Goal: Information Seeking & Learning: Learn about a topic

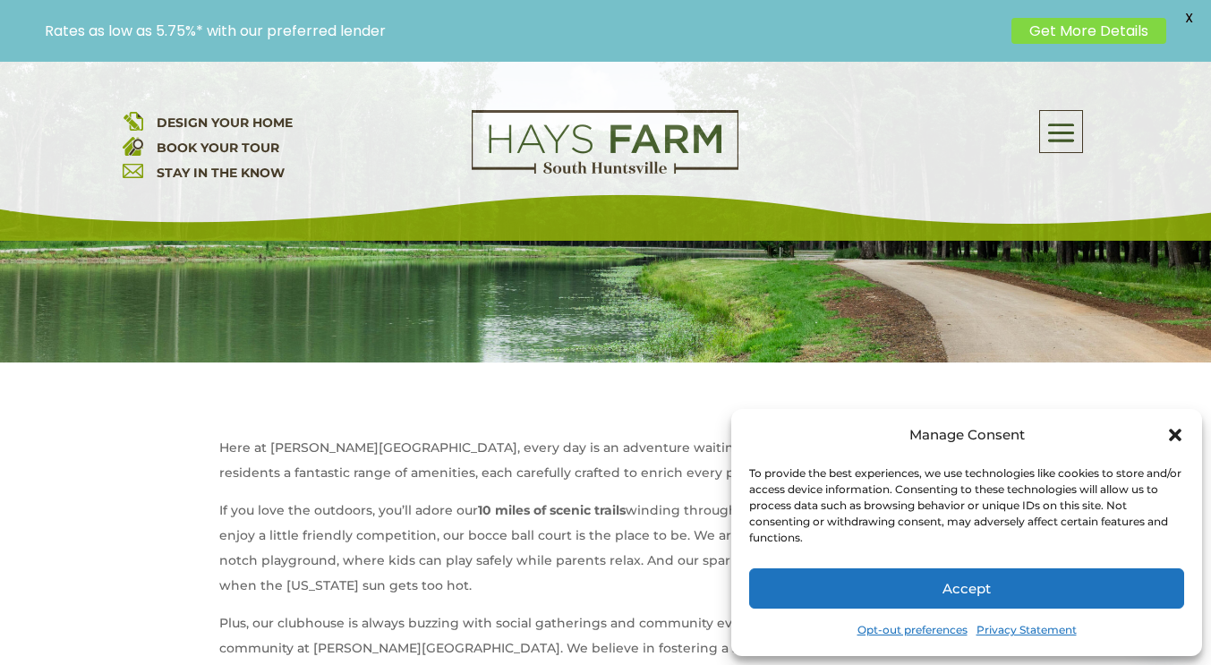
scroll to position [459, 0]
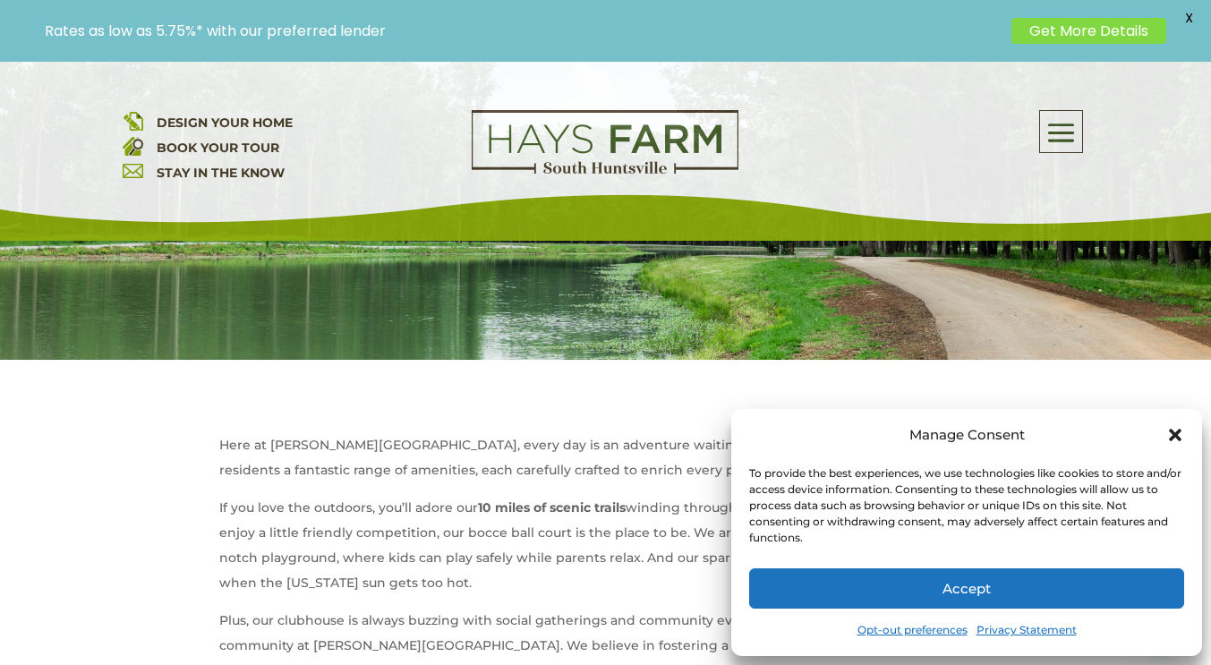
click at [1173, 422] on div "Manage Consent To provide the best experiences, we use technologies like cookie…" at bounding box center [966, 532] width 471 height 247
click at [1176, 431] on icon "Close dialog" at bounding box center [1175, 435] width 13 height 13
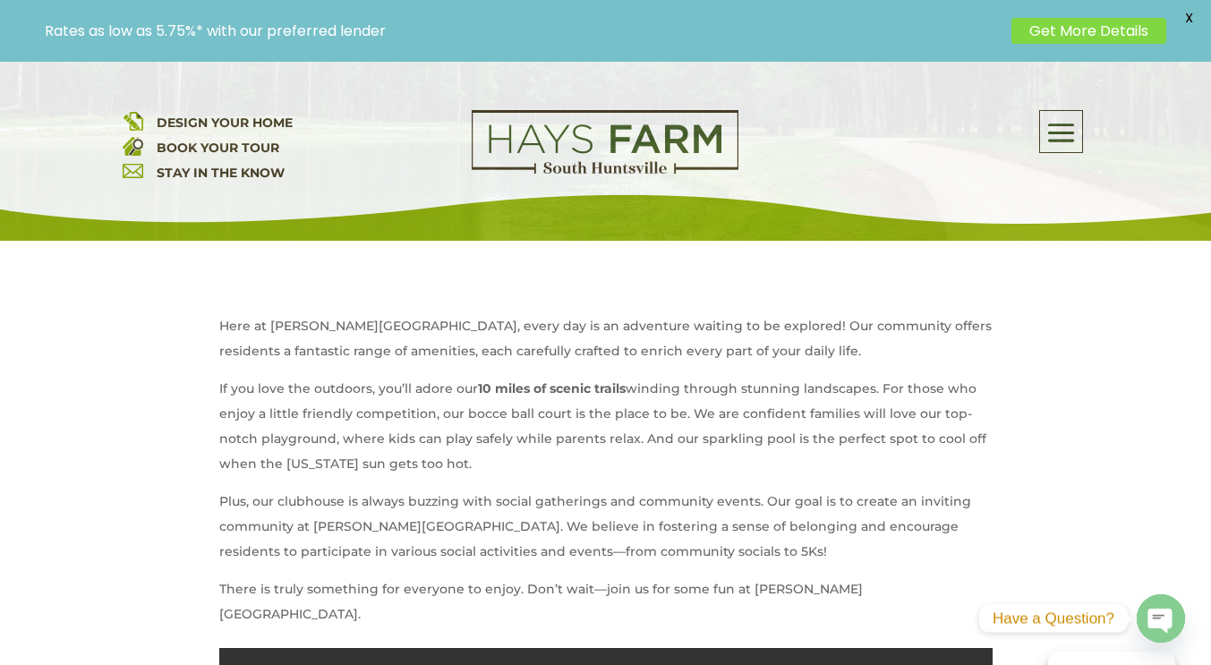
scroll to position [577, 0]
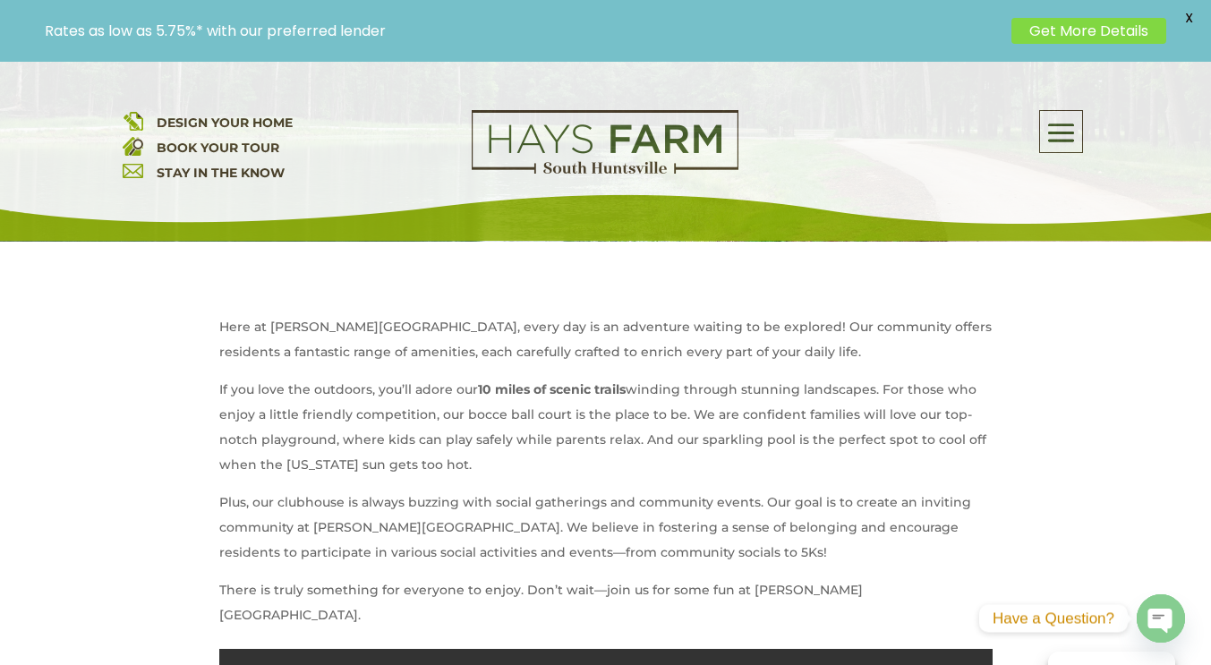
click at [444, 392] on p "If you love the outdoors, you’ll adore our 10 miles of scenic trails winding th…" at bounding box center [605, 433] width 773 height 113
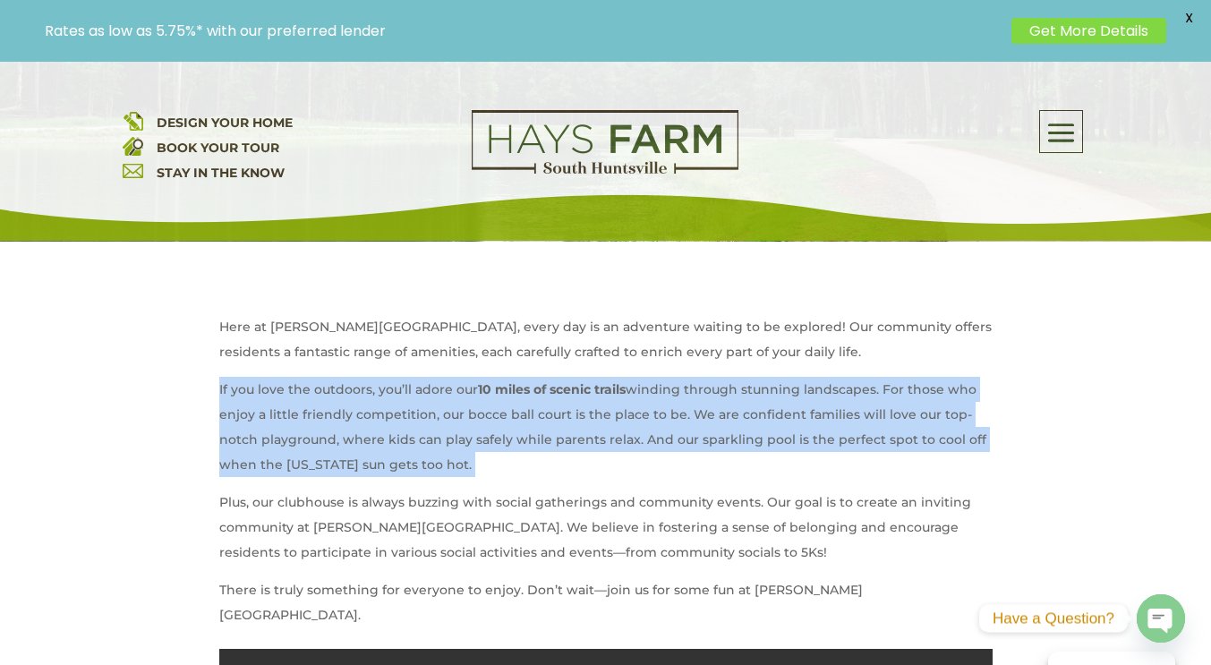
click at [444, 392] on p "If you love the outdoors, you’ll adore our 10 miles of scenic trails winding th…" at bounding box center [605, 433] width 773 height 113
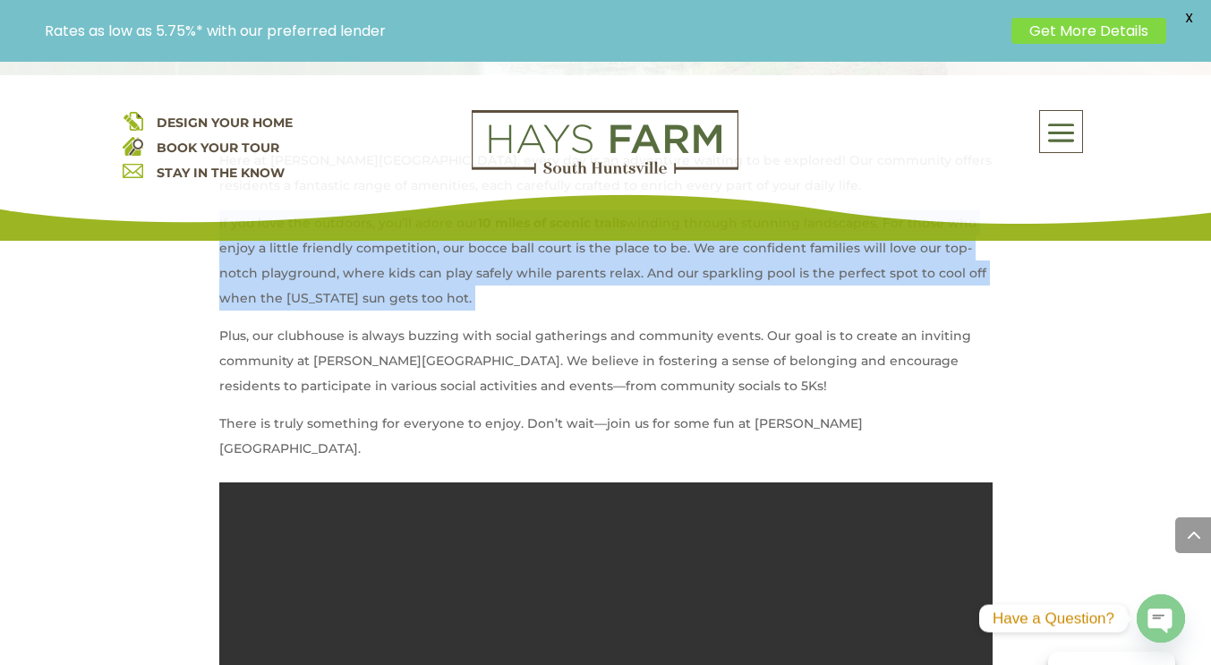
scroll to position [745, 0]
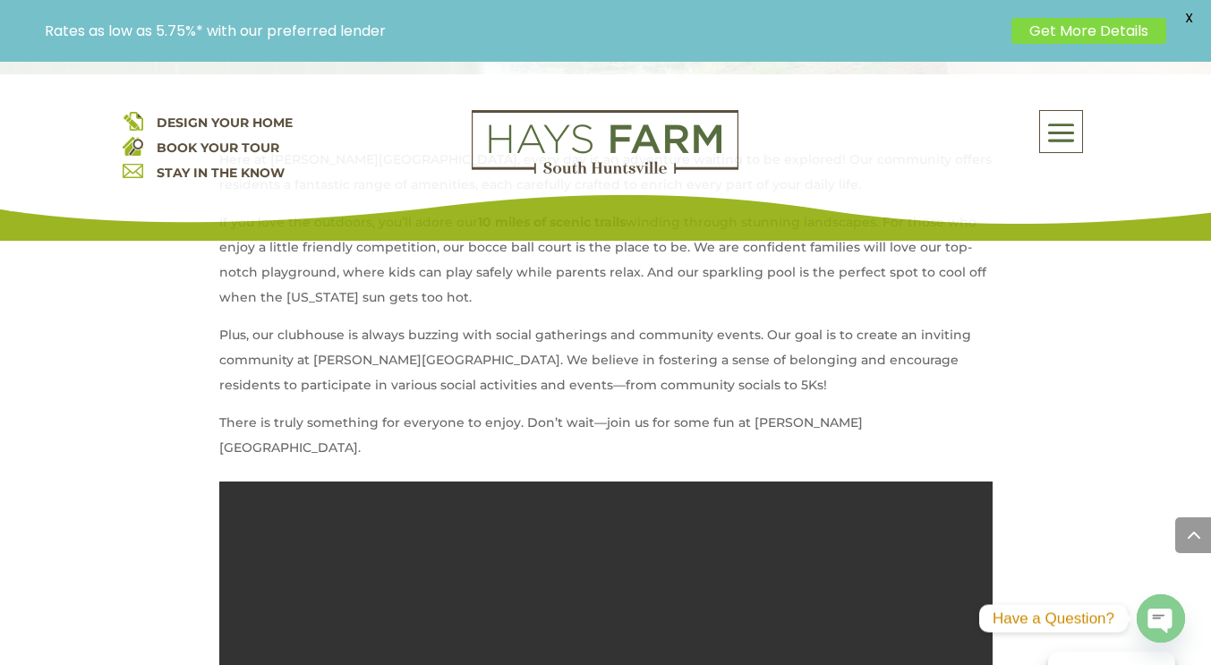
click at [416, 425] on p "There is truly something for everyone to enjoy. Don’t wait—join us for some fun…" at bounding box center [605, 435] width 773 height 50
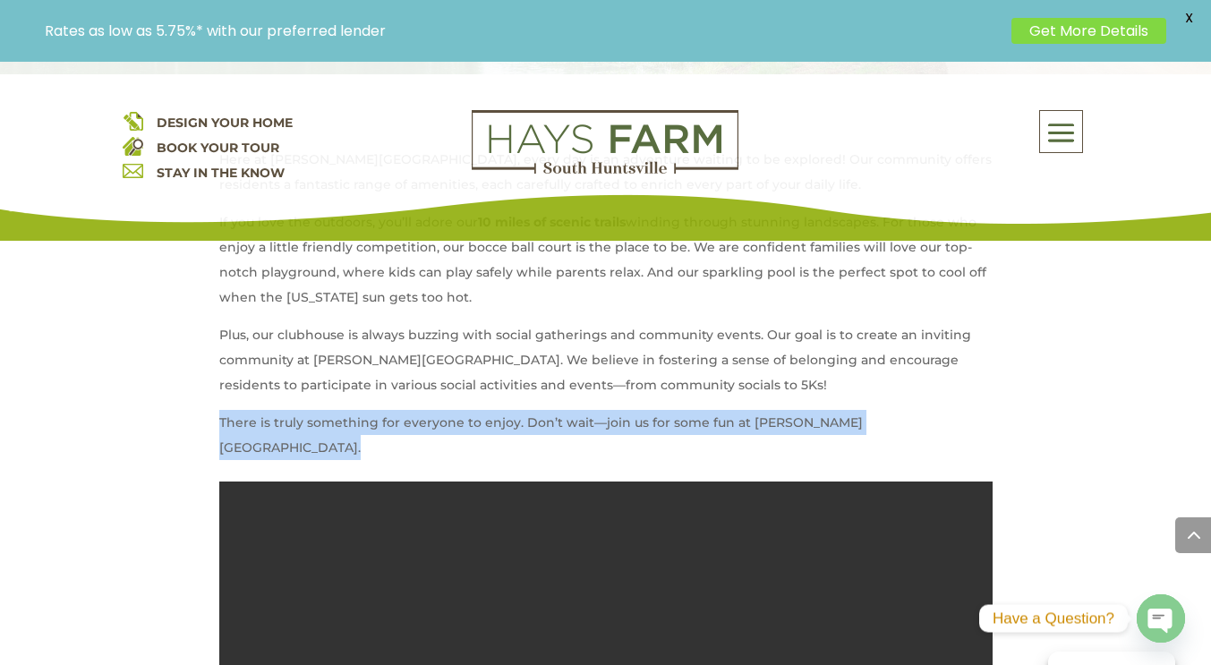
click at [416, 425] on p "There is truly something for everyone to enjoy. Don’t wait—join us for some fun…" at bounding box center [605, 435] width 773 height 50
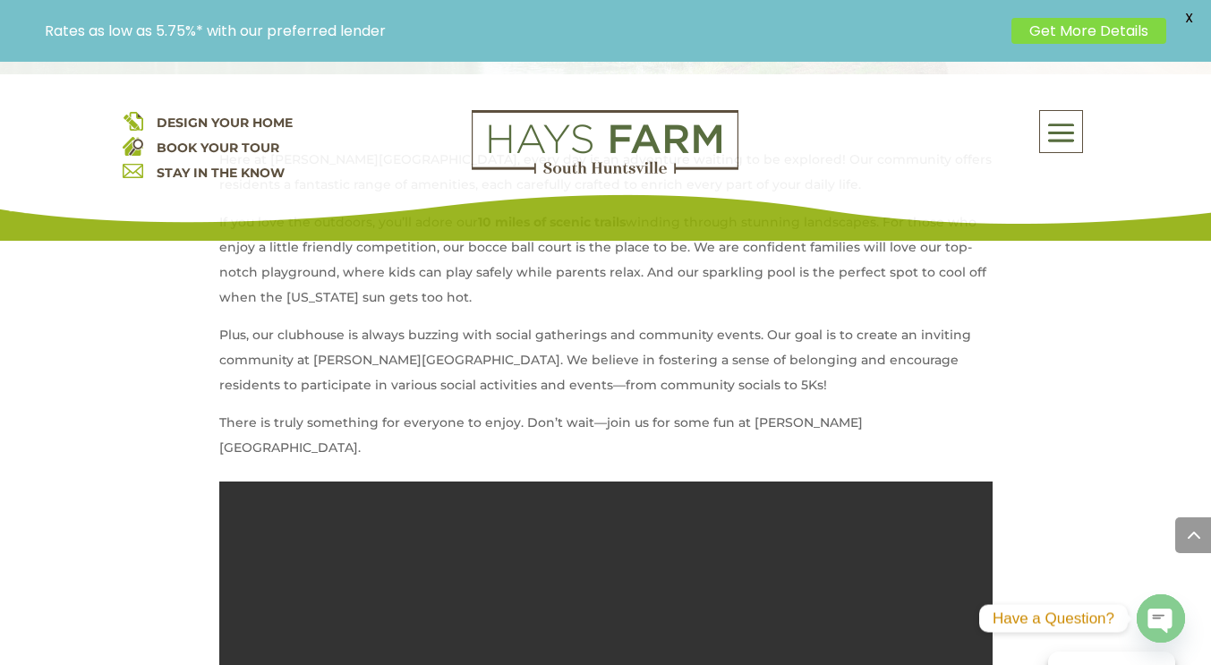
click at [364, 395] on p "Plus, our clubhouse is always buzzing with social gatherings and community even…" at bounding box center [605, 366] width 773 height 88
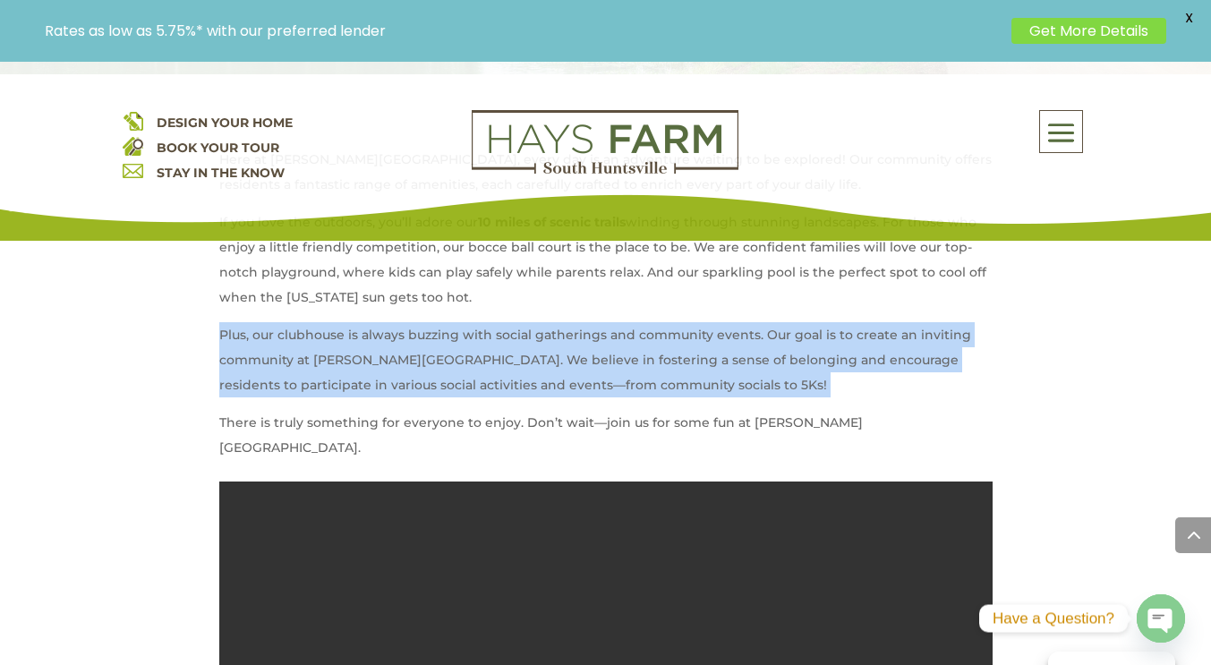
click at [364, 395] on p "Plus, our clubhouse is always buzzing with social gatherings and community even…" at bounding box center [605, 366] width 773 height 88
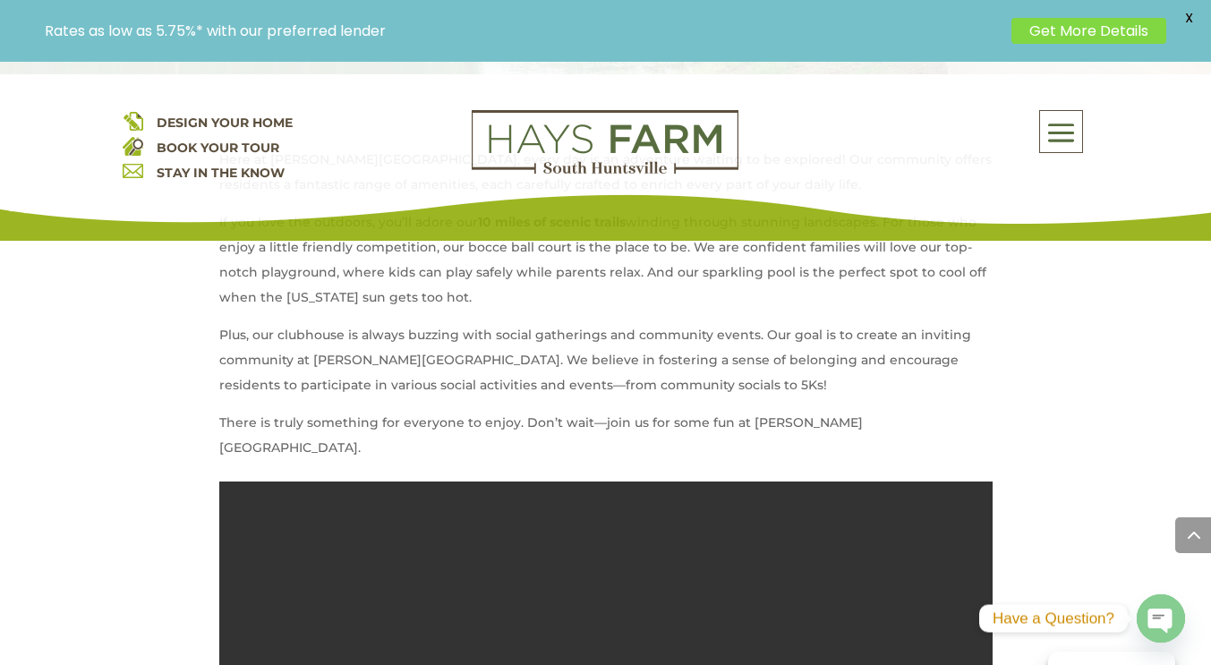
click at [1077, 132] on span at bounding box center [1061, 133] width 42 height 41
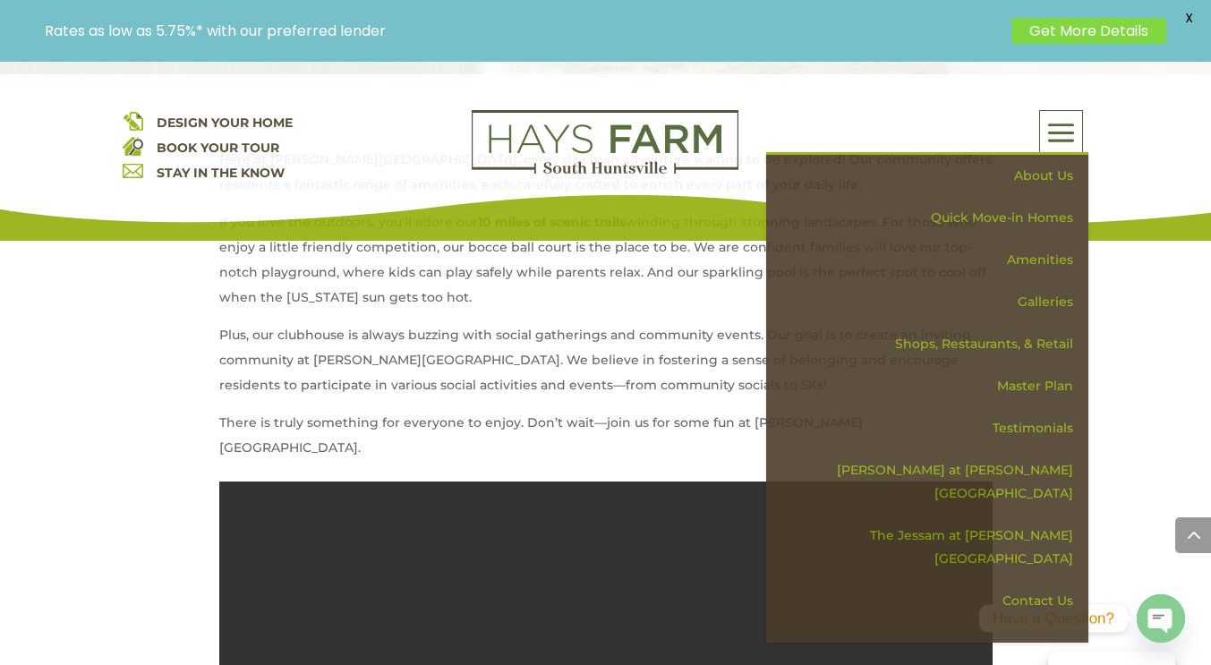
click at [1077, 132] on span at bounding box center [1061, 133] width 42 height 41
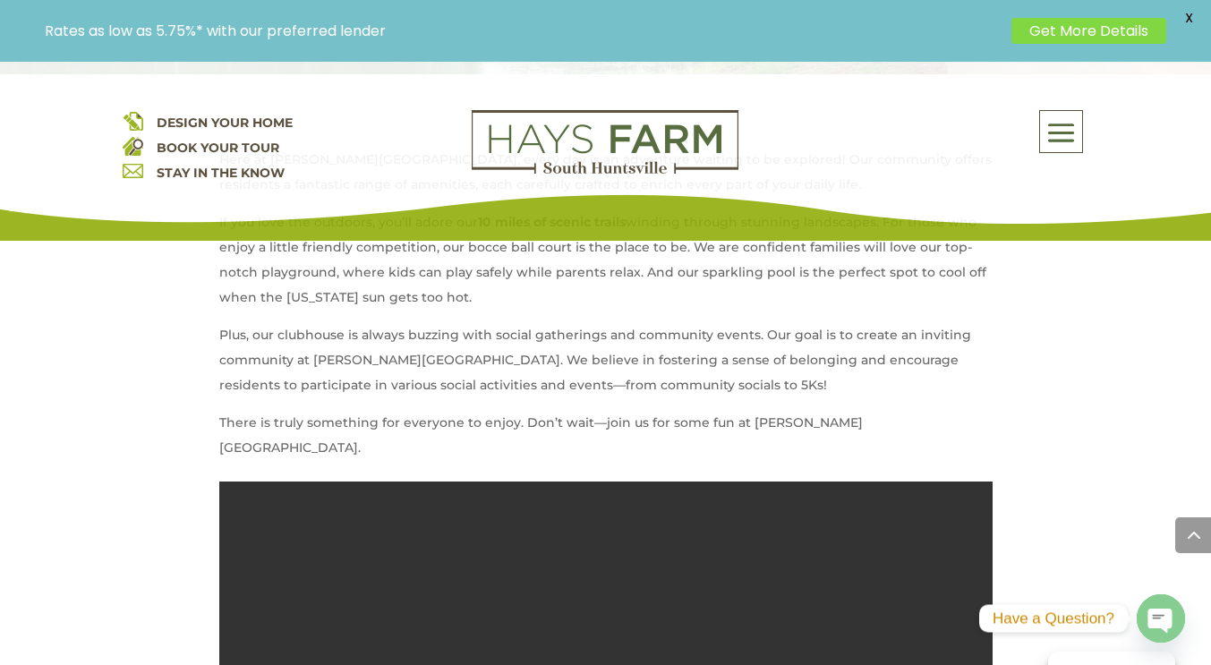
click at [1054, 141] on span at bounding box center [1061, 133] width 42 height 41
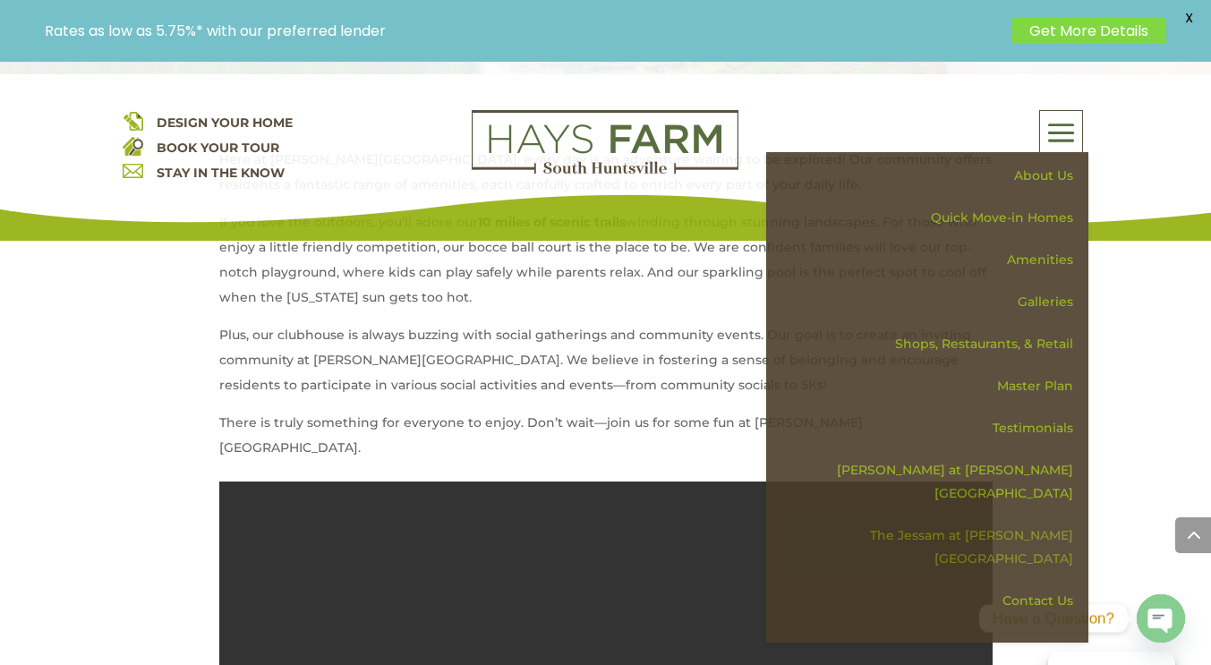
click at [1041, 515] on link "The Jessam at [PERSON_NAME][GEOGRAPHIC_DATA]" at bounding box center [934, 547] width 310 height 65
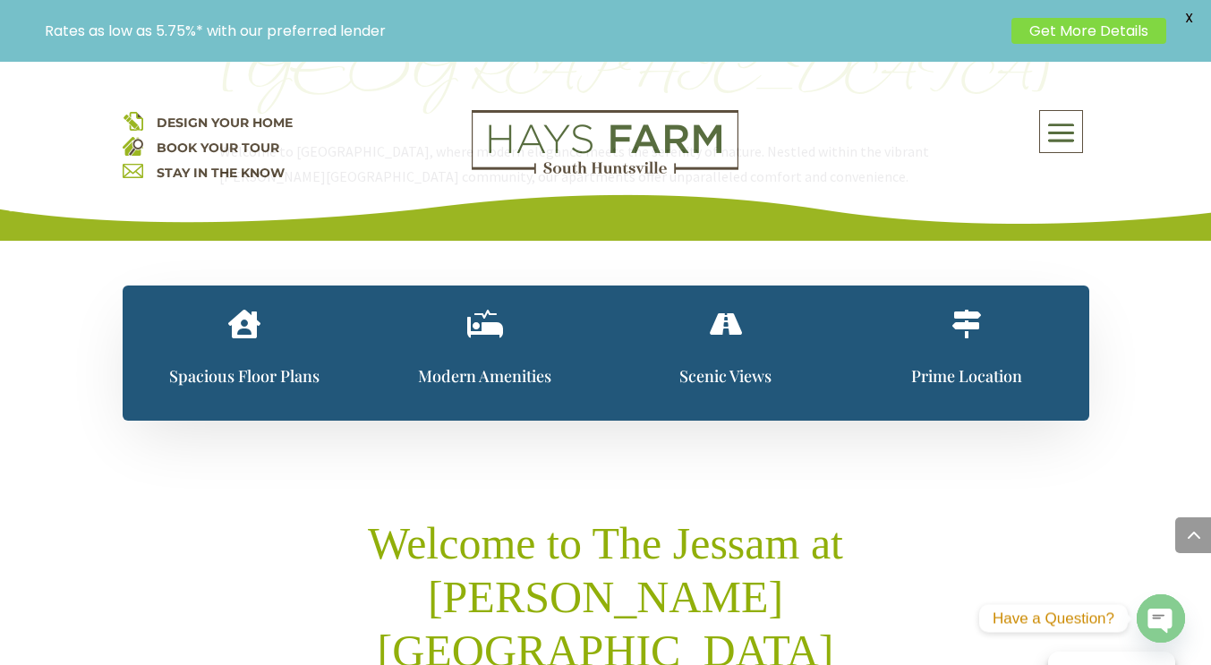
scroll to position [1138, 0]
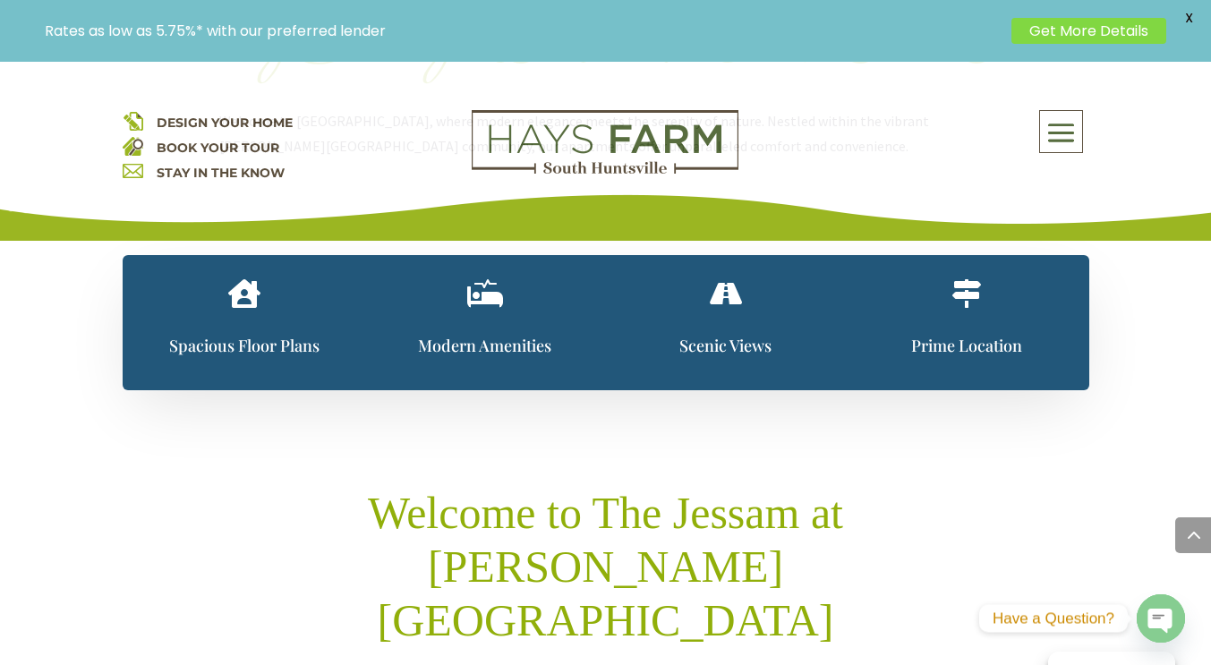
drag, startPoint x: 464, startPoint y: 487, endPoint x: 387, endPoint y: 478, distance: 77.5
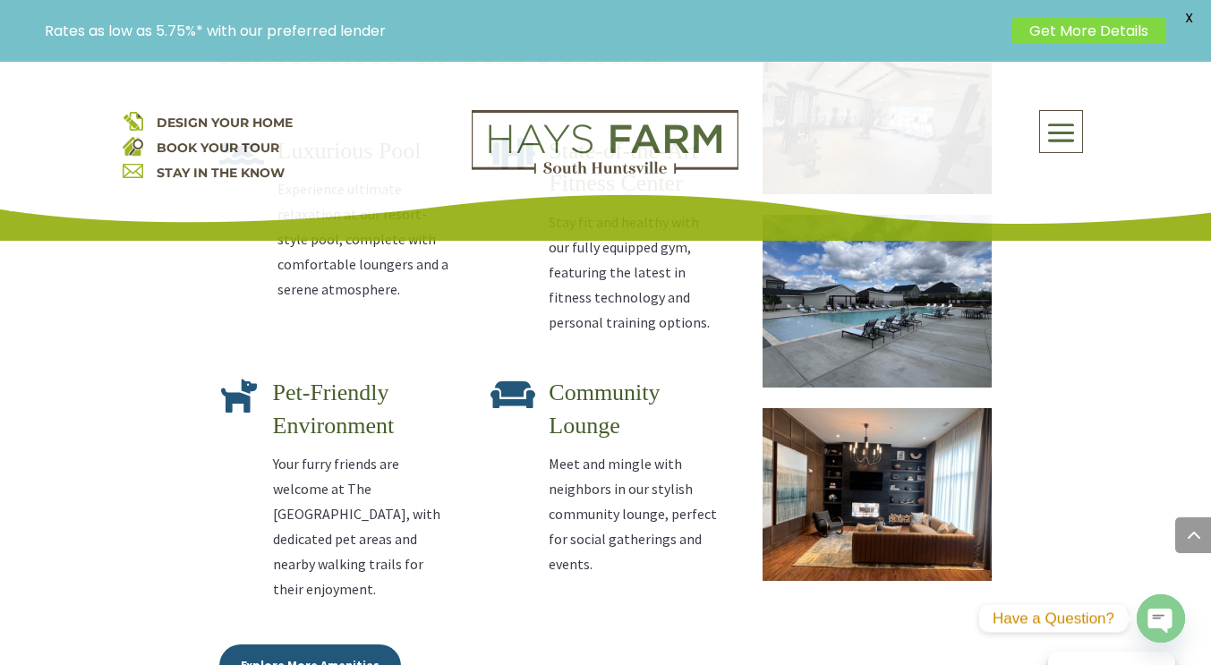
scroll to position [2862, 0]
